Goal: Find specific page/section: Find specific page/section

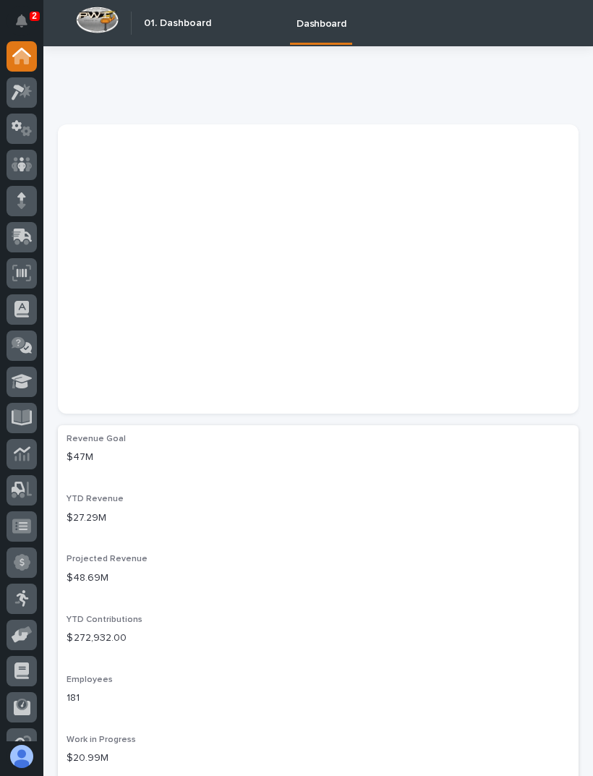
click at [29, 100] on icon at bounding box center [22, 92] width 21 height 17
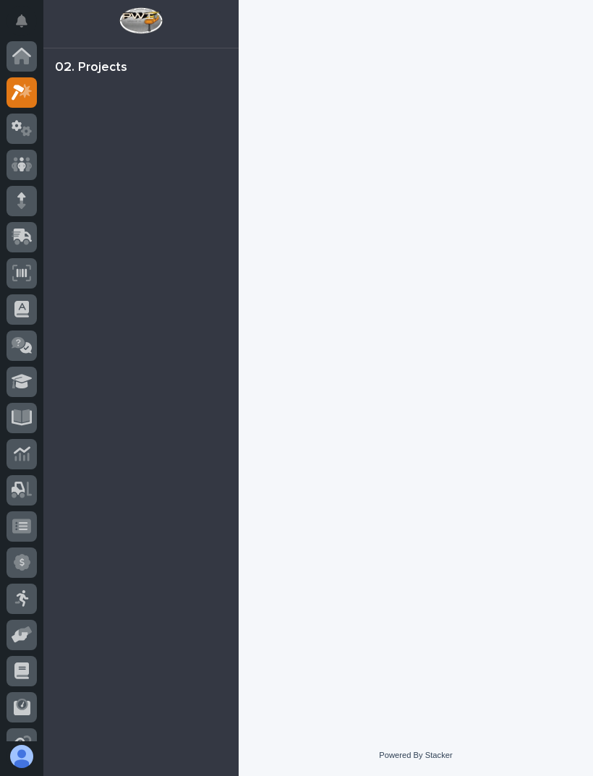
scroll to position [36, 0]
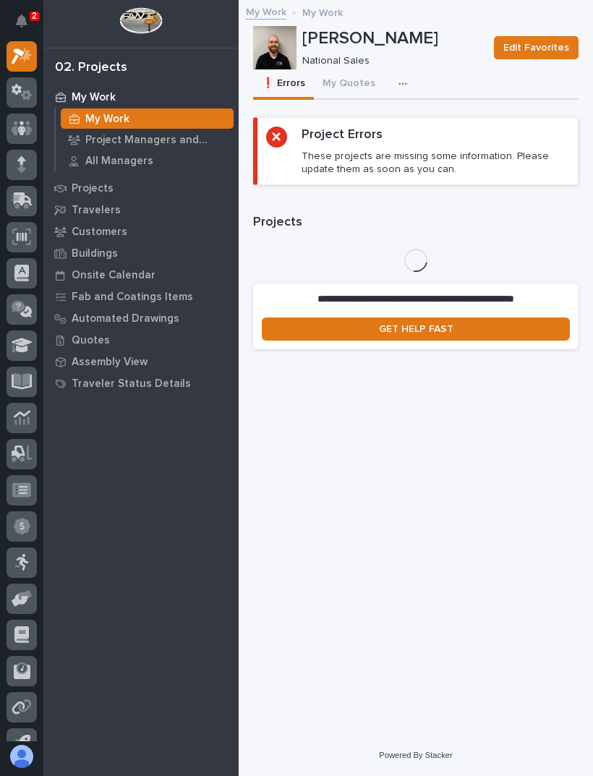
click at [400, 84] on icon "button" at bounding box center [402, 84] width 9 height 10
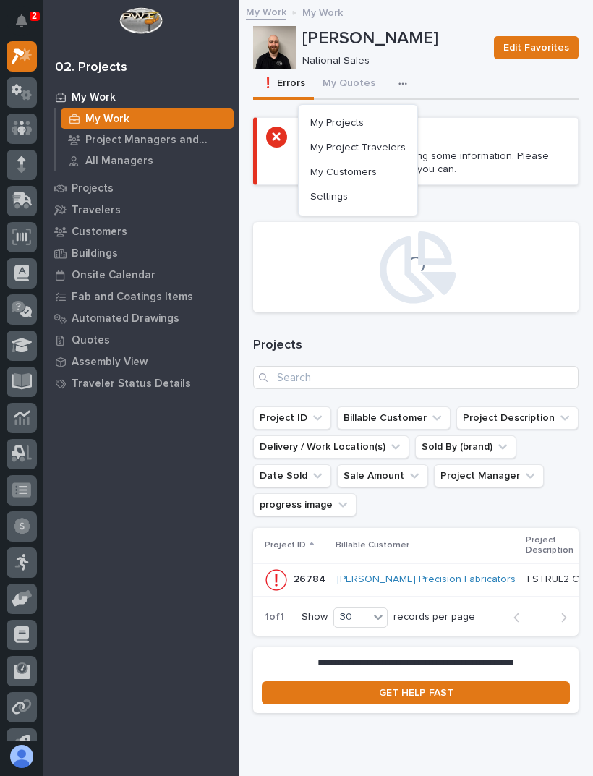
click at [380, 125] on button "My Projects" at bounding box center [357, 123] width 107 height 25
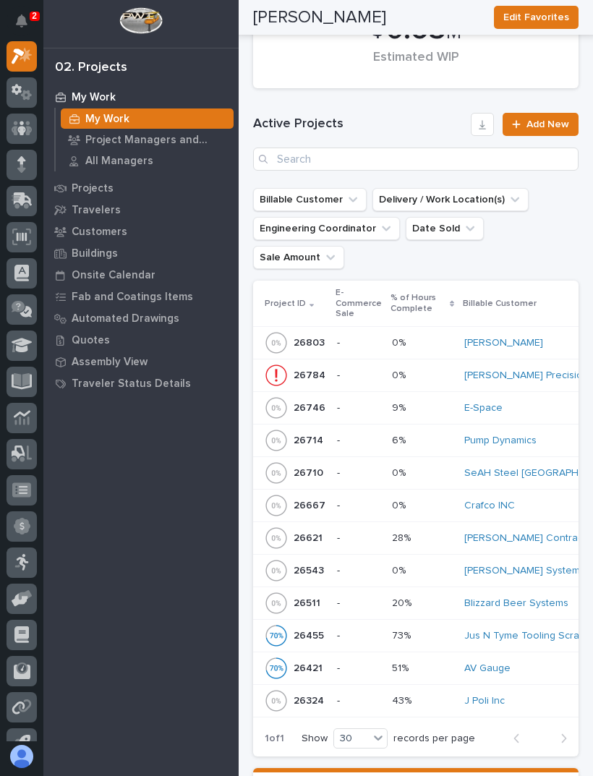
scroll to position [406, 0]
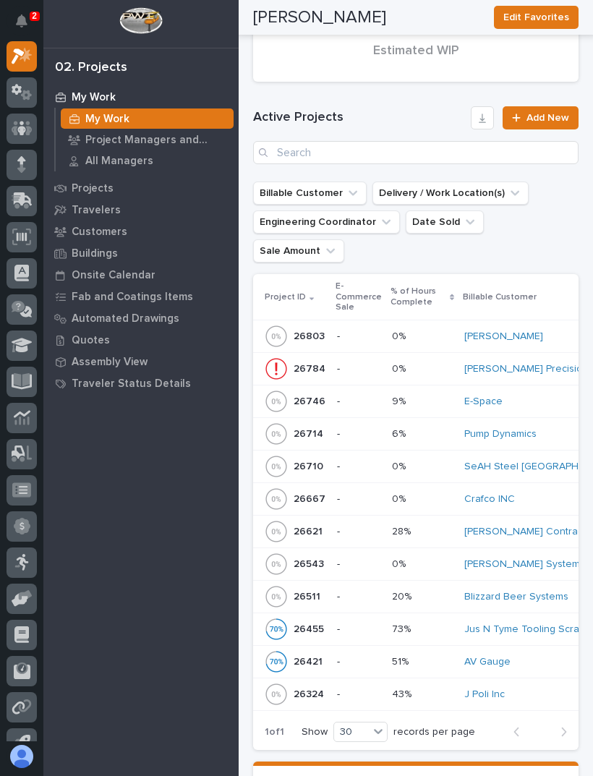
click at [431, 526] on p at bounding box center [422, 532] width 61 height 12
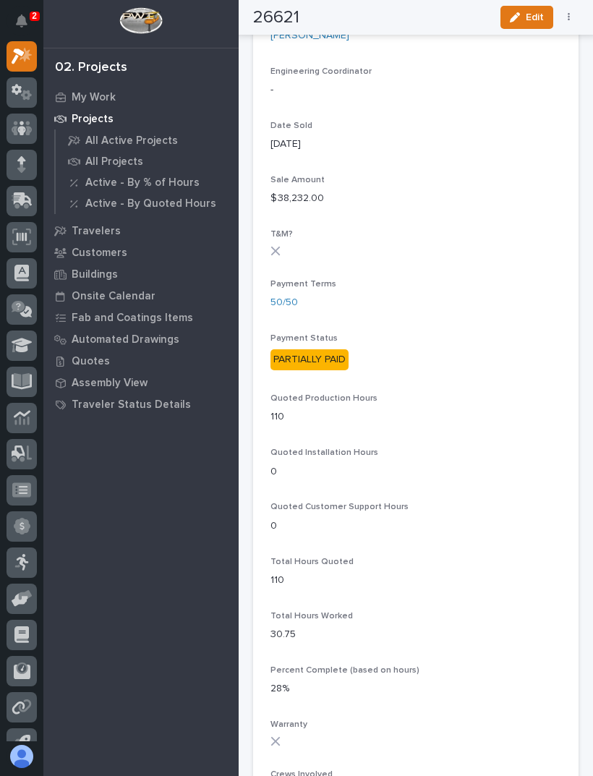
scroll to position [685, 0]
